Goal: Task Accomplishment & Management: Manage account settings

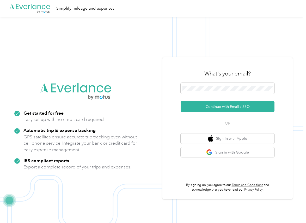
click at [150, 82] on img at bounding box center [151, 128] width 303 height 223
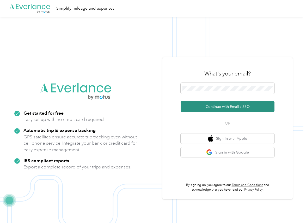
drag, startPoint x: 195, startPoint y: 106, endPoint x: 185, endPoint y: 107, distance: 9.7
click at [194, 106] on button "Continue with Email / SSO" at bounding box center [228, 106] width 94 height 11
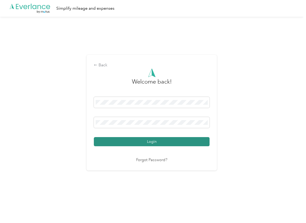
click at [103, 139] on button "Login" at bounding box center [152, 141] width 116 height 9
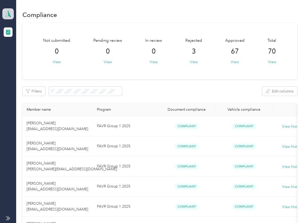
click at [8, 13] on polygon at bounding box center [9, 13] width 3 height 7
click at [21, 52] on div "Log out" at bounding box center [17, 53] width 20 height 5
